Goal: Find specific page/section: Find specific page/section

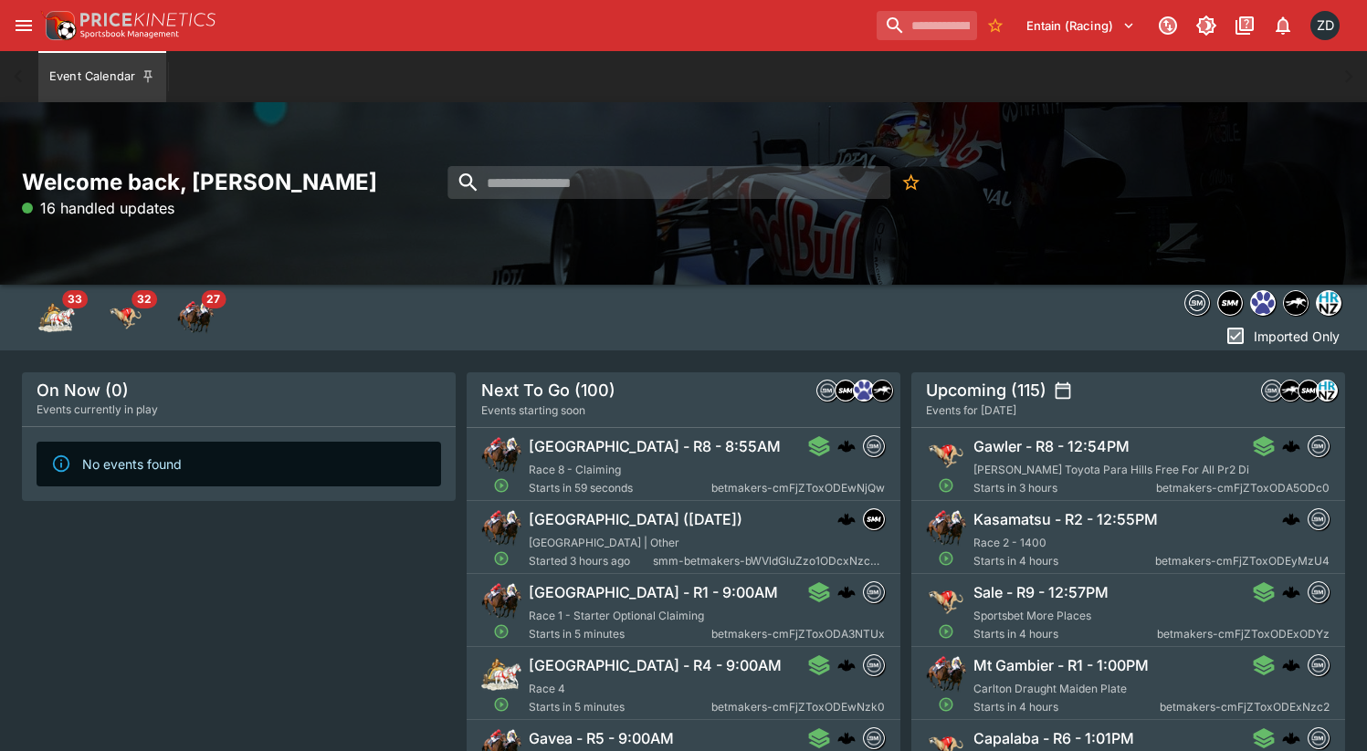
click at [14, 22] on icon "open drawer" at bounding box center [24, 26] width 22 height 22
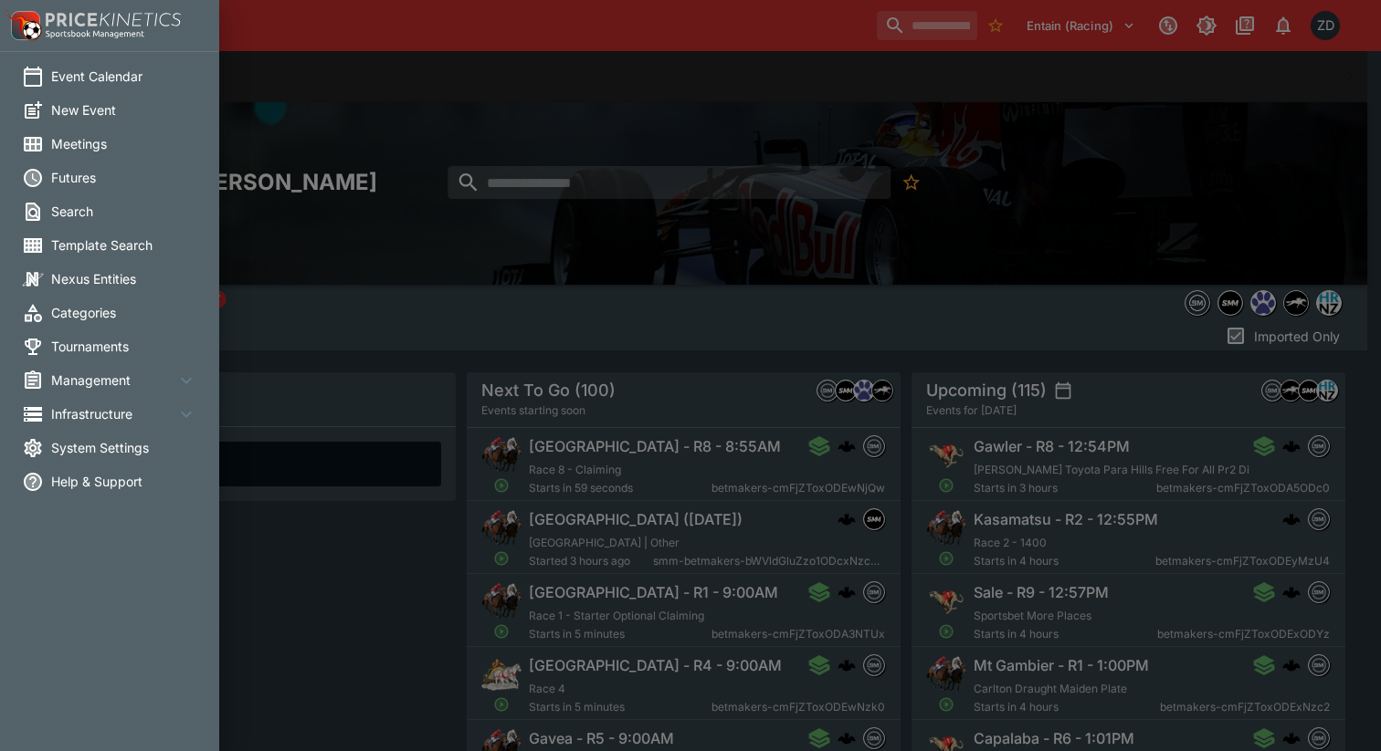
click at [116, 142] on span "Meetings" at bounding box center [124, 143] width 146 height 19
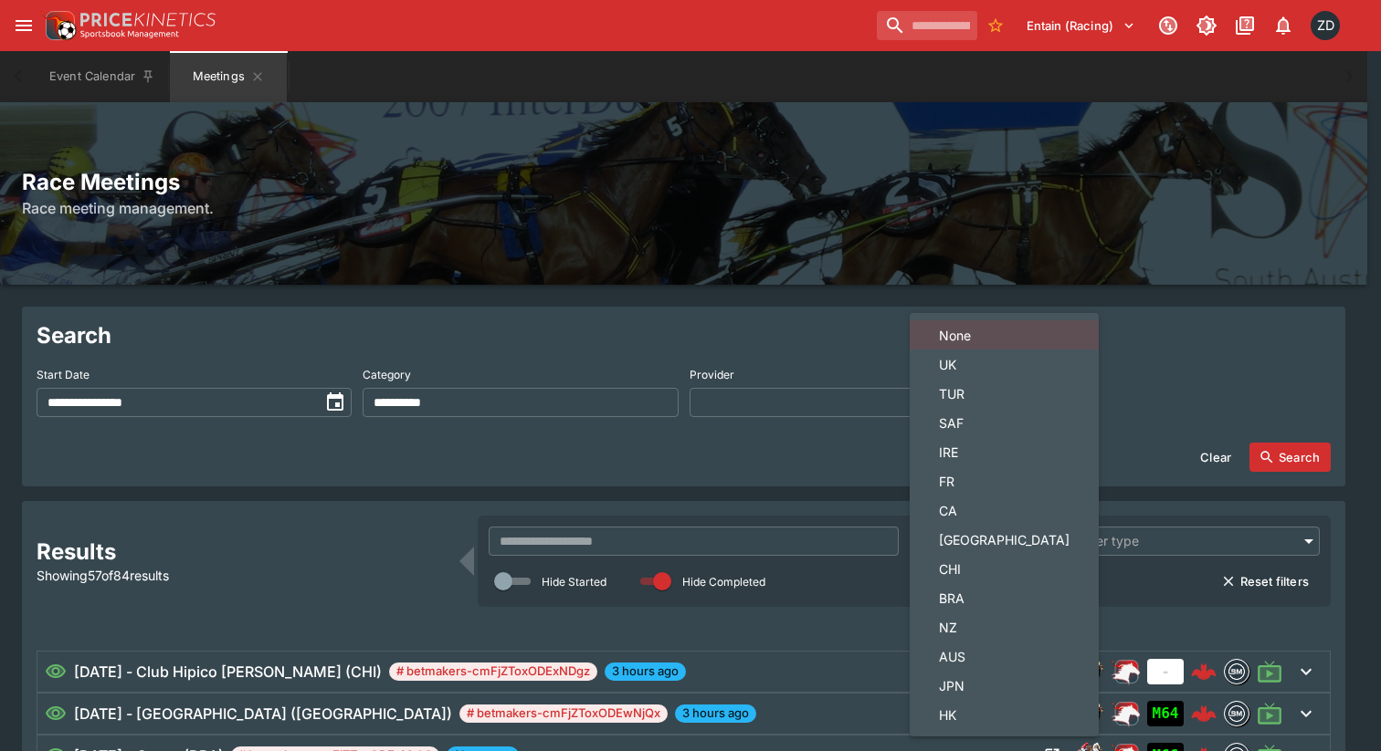
click at [966, 628] on span "NZ" at bounding box center [1004, 627] width 131 height 19
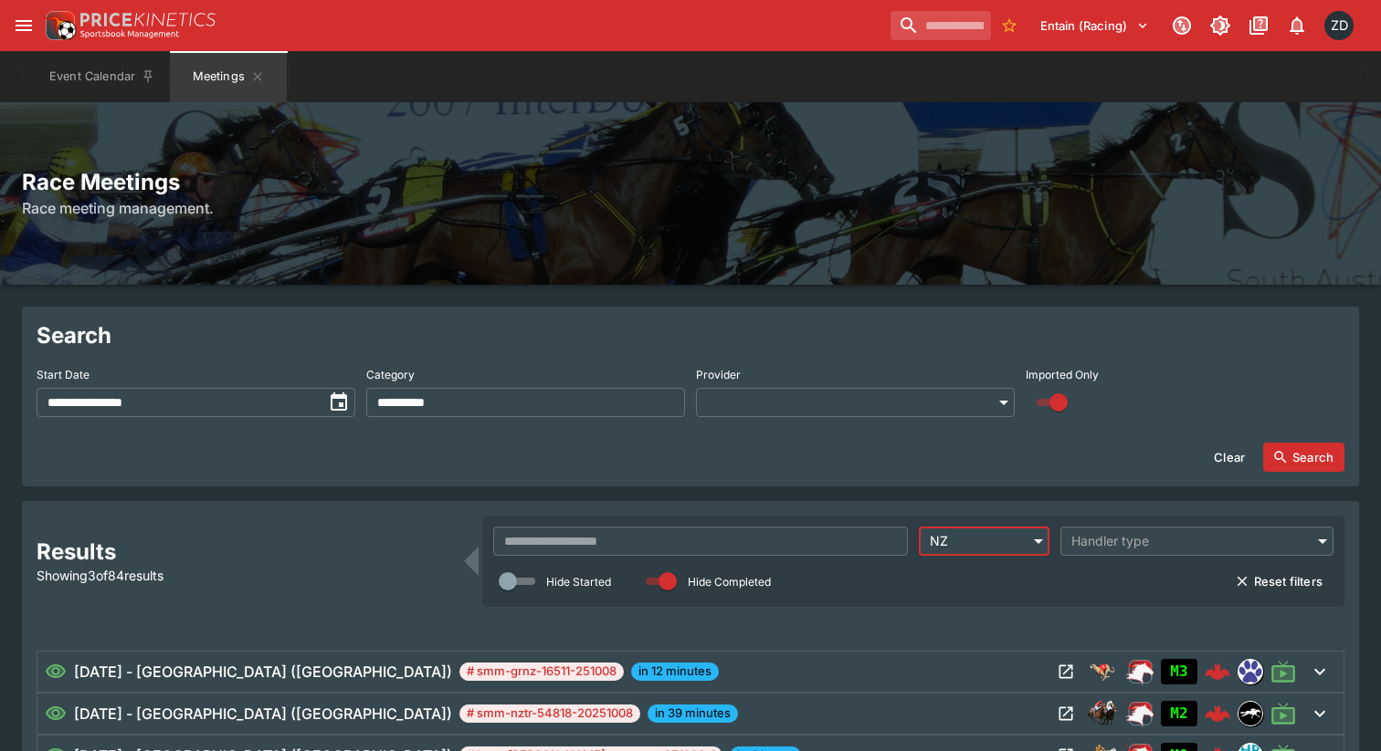
type input "**"
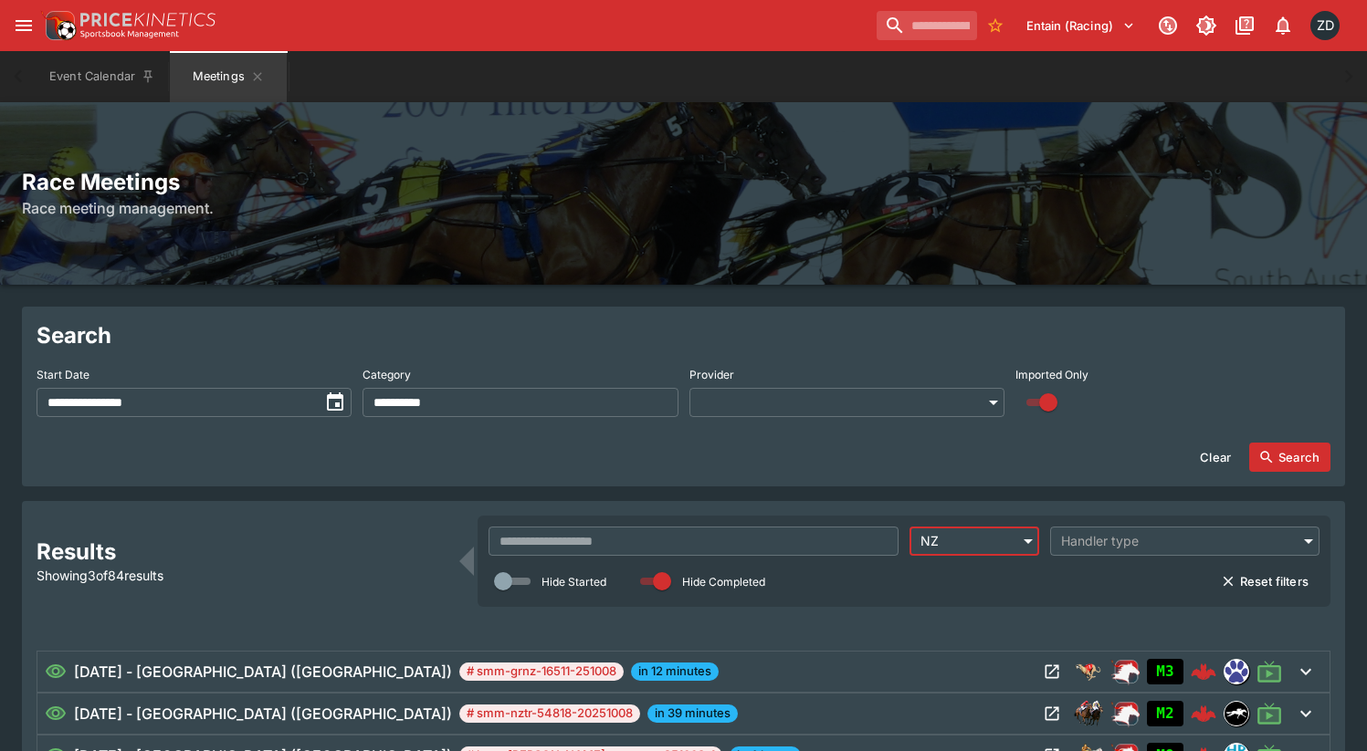
scroll to position [125, 0]
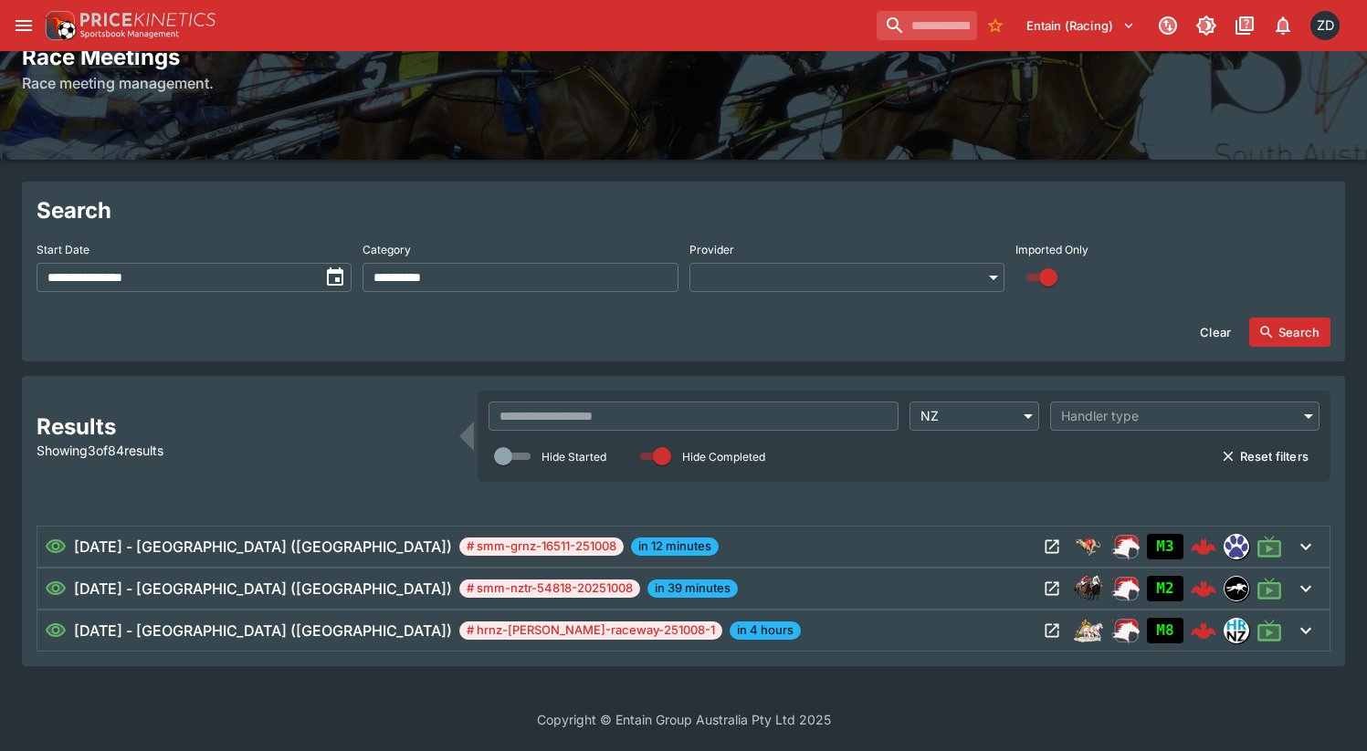
click at [999, 591] on div "08/10/2025 - Avondale (NZ) # smm-nztr-54818-20251008 in 39 minutes" at bounding box center [541, 589] width 993 height 22
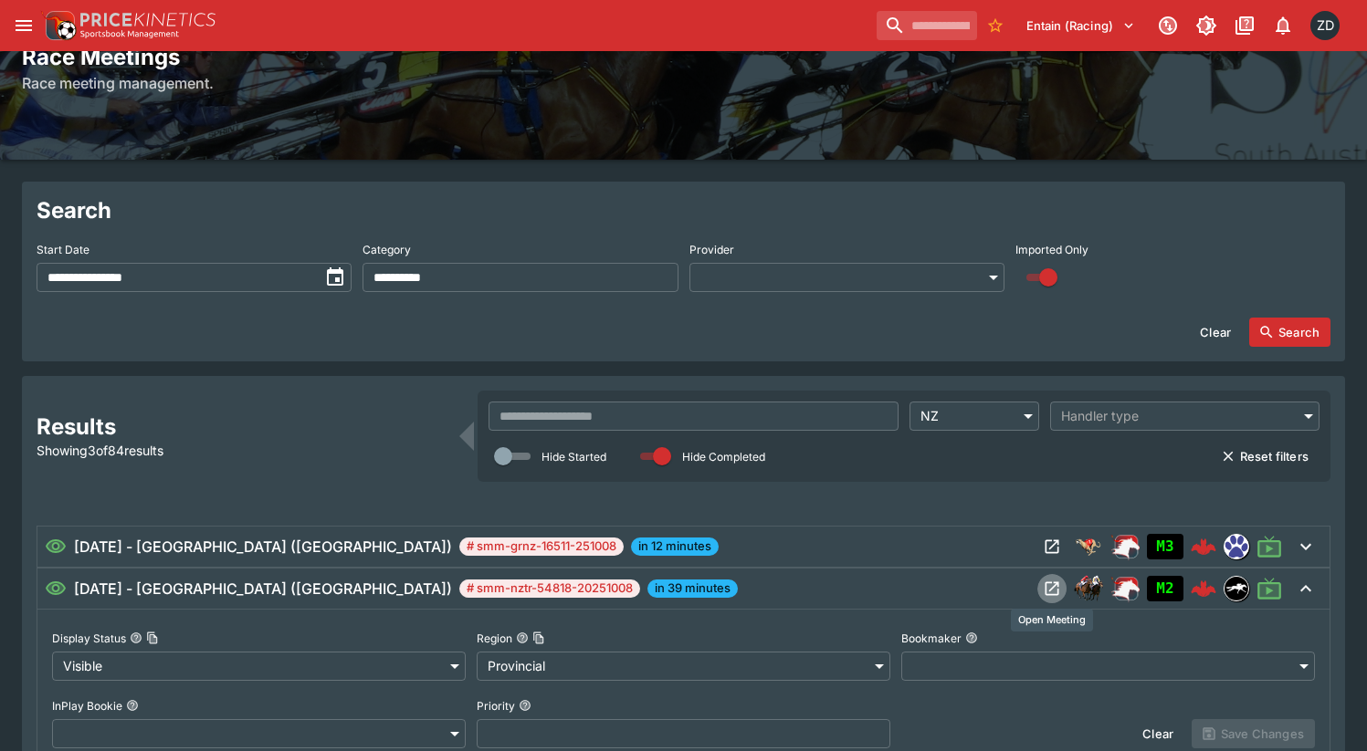
click at [1052, 592] on icon "Open Meeting" at bounding box center [1052, 589] width 18 height 18
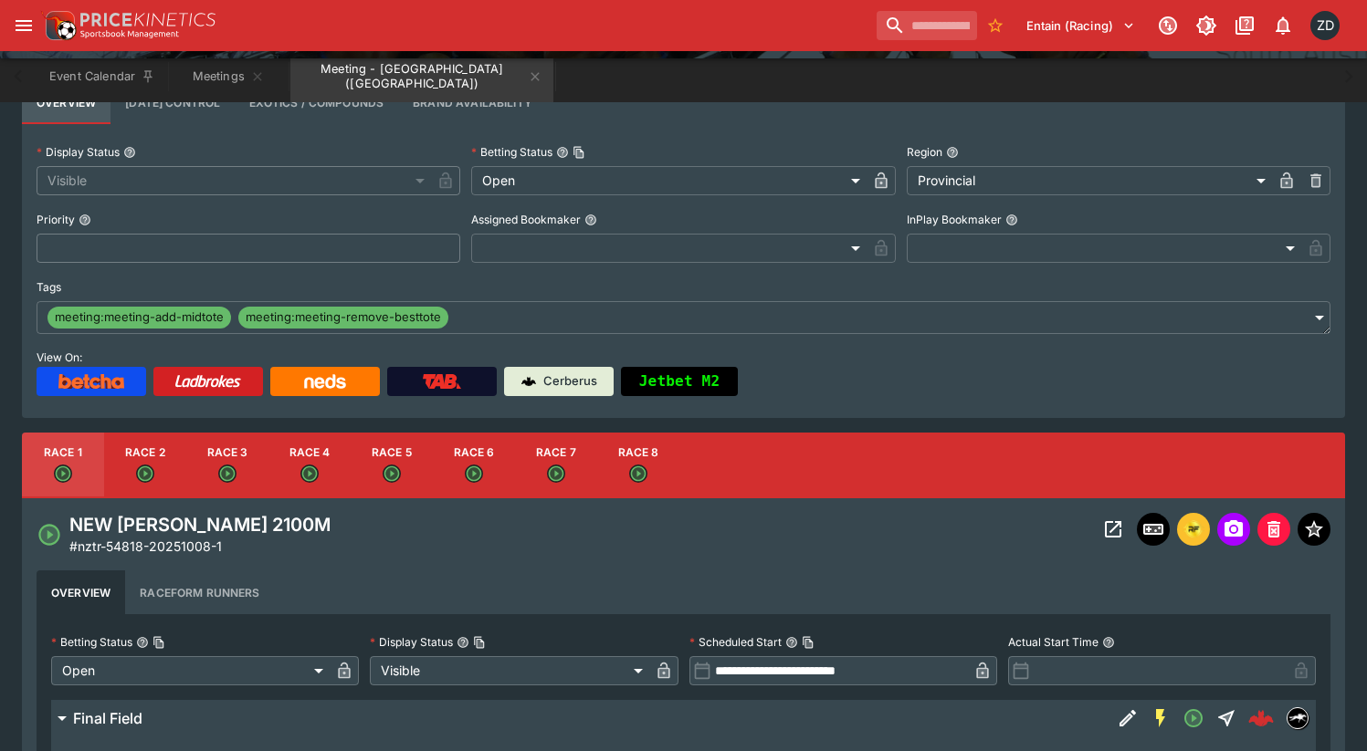
scroll to position [271, 0]
click at [1115, 532] on icon "Open Event" at bounding box center [1113, 530] width 22 height 22
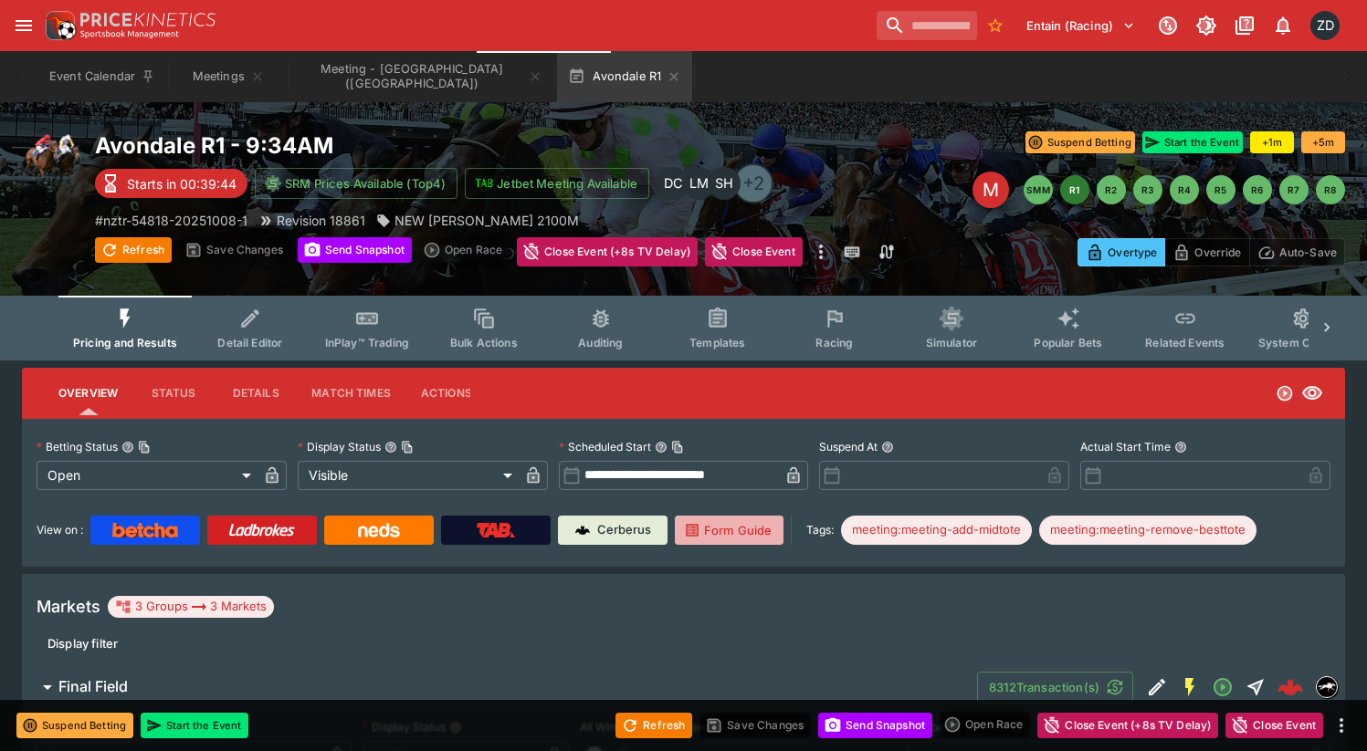
click at [730, 541] on link "Form Guide" at bounding box center [729, 530] width 109 height 29
